Goal: Information Seeking & Learning: Learn about a topic

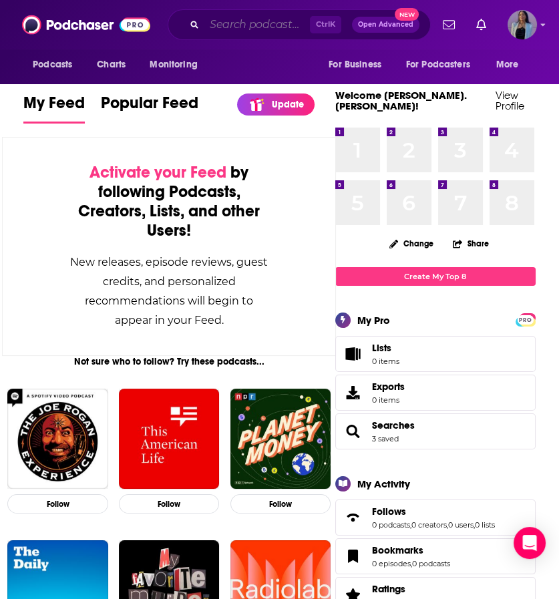
click at [302, 29] on input "Search podcasts, credits, & more..." at bounding box center [257, 24] width 106 height 21
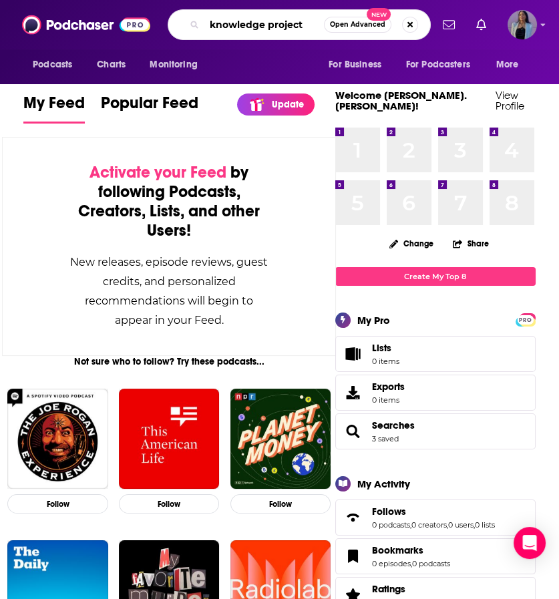
type input "knowledge project"
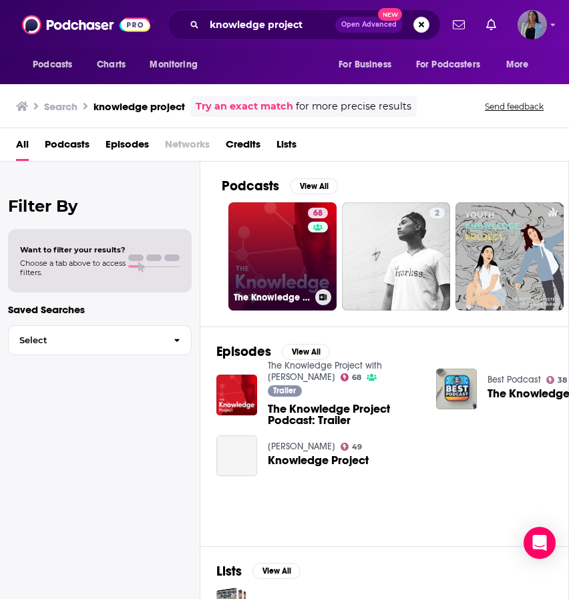
click at [264, 238] on link "68 The Knowledge Project with [PERSON_NAME]" at bounding box center [283, 256] width 108 height 108
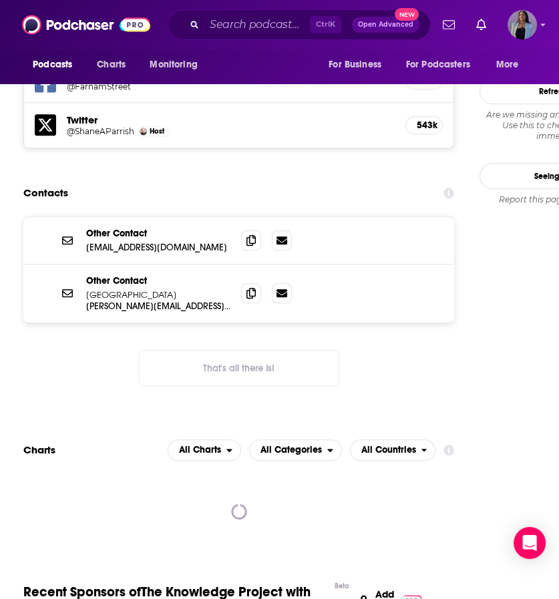
scroll to position [1392, 0]
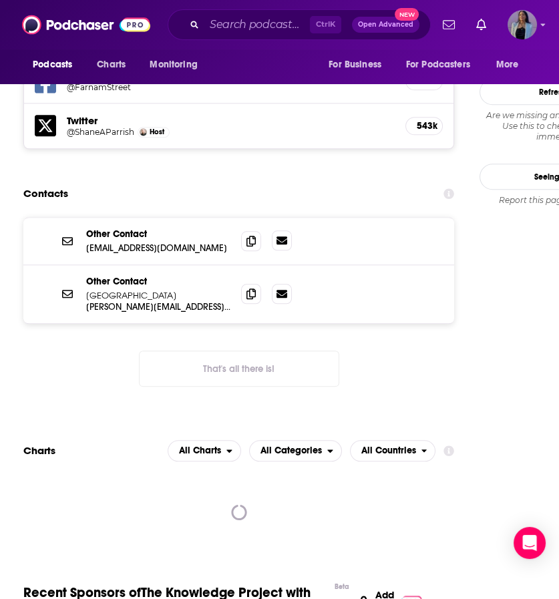
click at [283, 237] on icon at bounding box center [282, 241] width 11 height 8
click at [253, 288] on icon at bounding box center [251, 293] width 9 height 11
click at [281, 288] on icon at bounding box center [282, 293] width 11 height 11
click at [249, 235] on icon at bounding box center [251, 240] width 9 height 11
